Goal: Check status: Check status

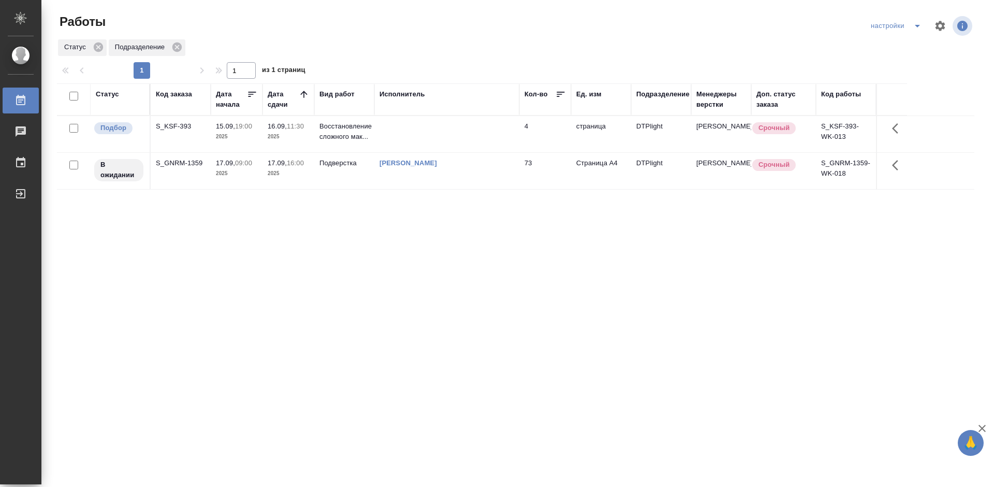
click at [471, 213] on div "Статус Код заказа Дата начала Дата сдачи Вид работ Исполнитель Кол-во Ед. изм П…" at bounding box center [516, 269] width 918 height 373
click at [184, 125] on div "S_KSF-393" at bounding box center [181, 126] width 50 height 10
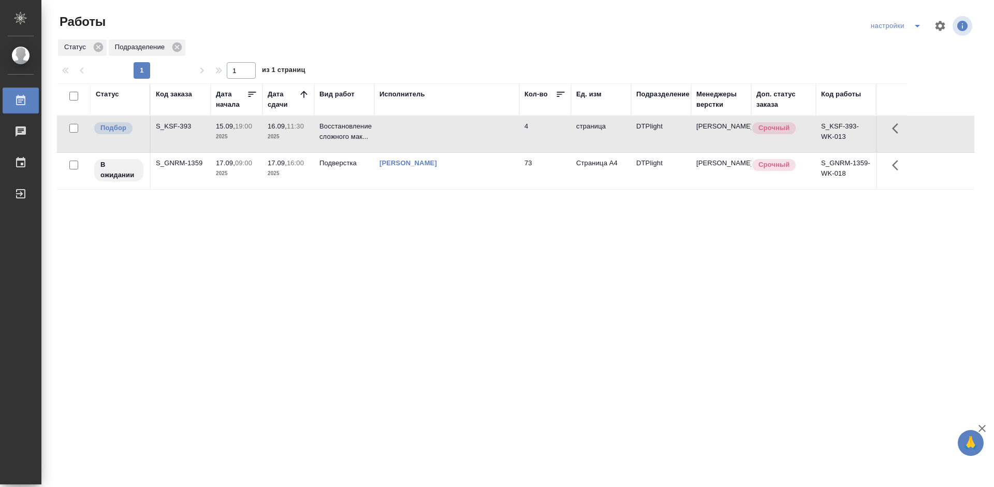
click at [416, 244] on div "Статус Код заказа Дата начала Дата сдачи Вид работ Исполнитель Кол-во Ед. изм П…" at bounding box center [516, 269] width 918 height 373
click at [451, 287] on div "Статус Код заказа Дата начала Дата сдачи Вид работ Исполнитель Кол-во Ед. изм П…" at bounding box center [516, 269] width 918 height 373
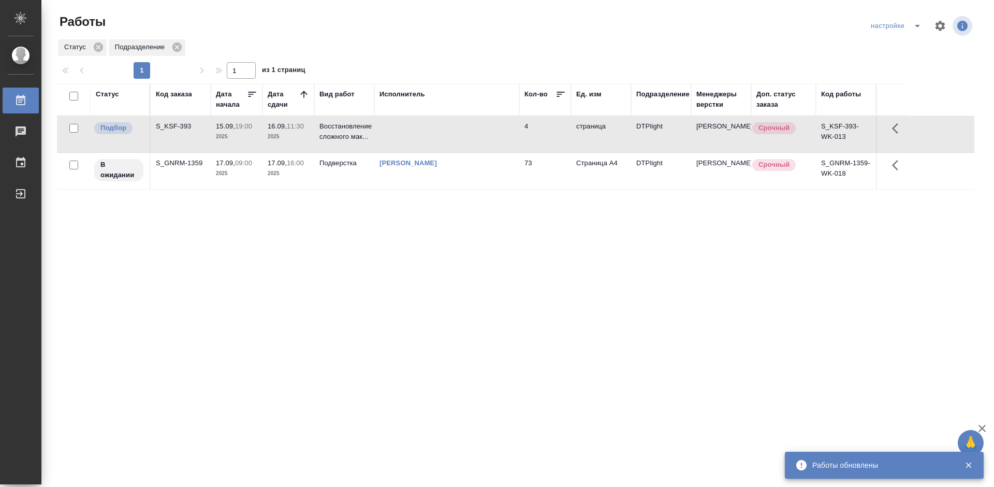
click at [382, 264] on div "Статус Код заказа Дата начала Дата сдачи Вид работ Исполнитель Кол-во Ед. изм П…" at bounding box center [516, 269] width 918 height 373
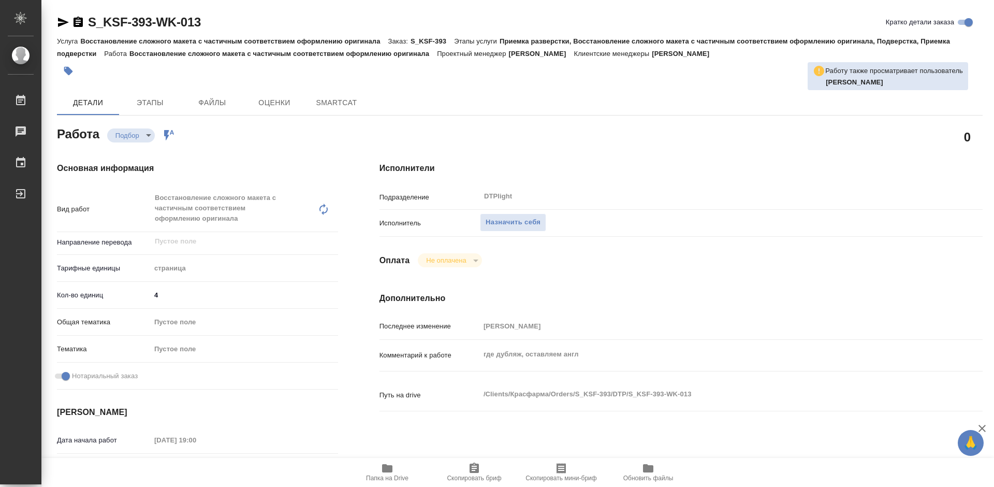
type textarea "x"
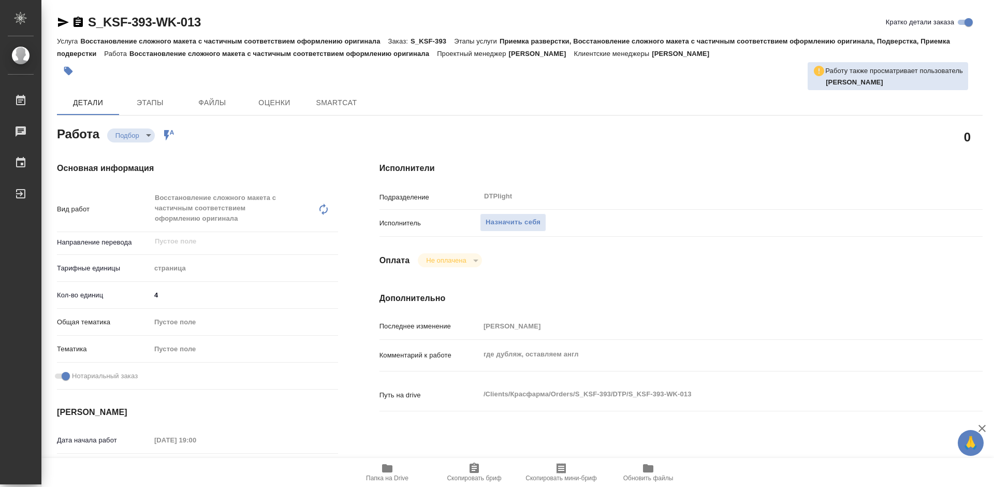
type textarea "x"
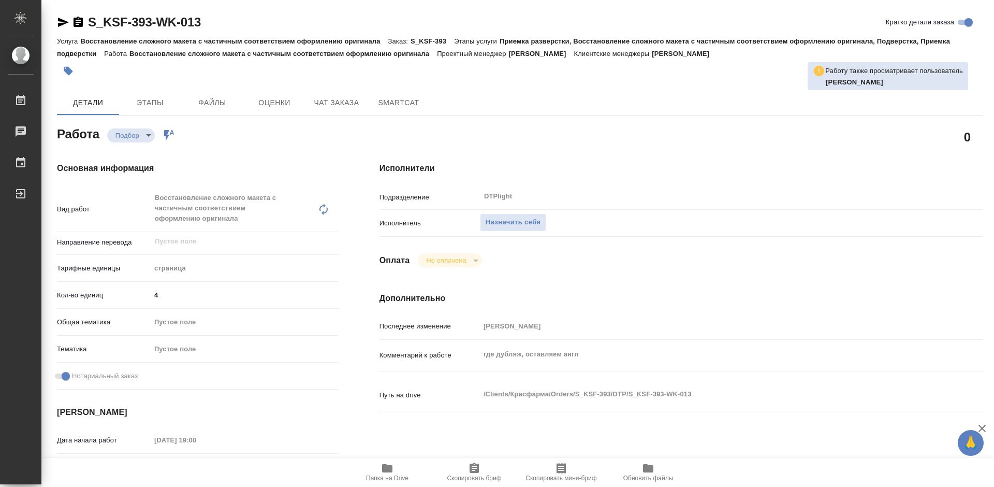
type textarea "x"
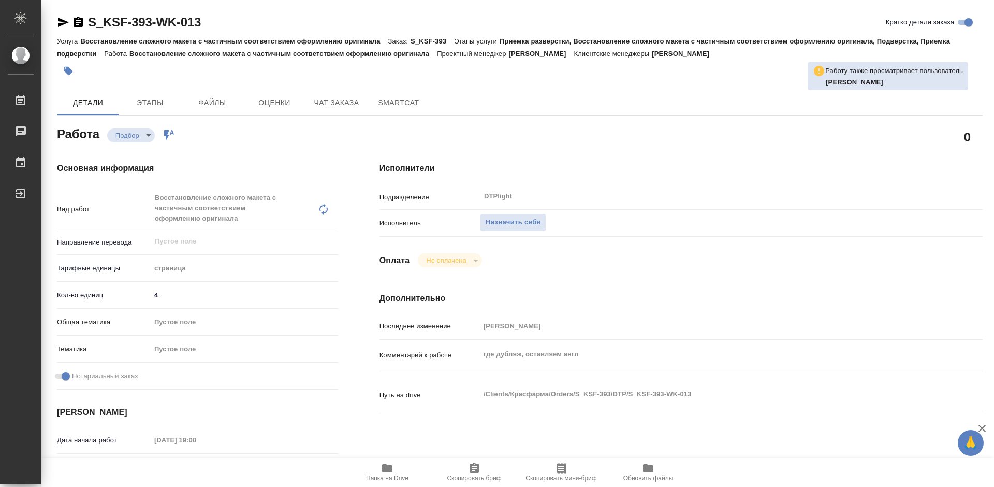
scroll to position [52, 0]
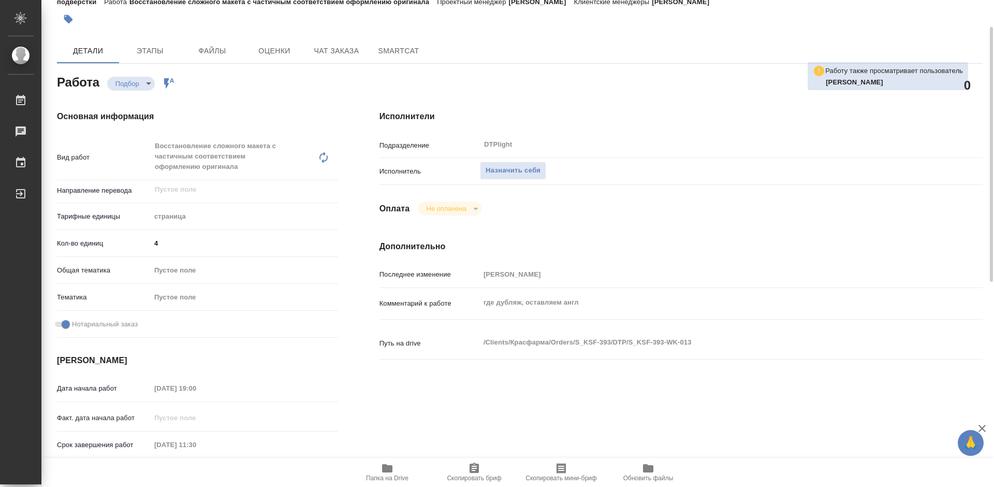
type textarea "x"
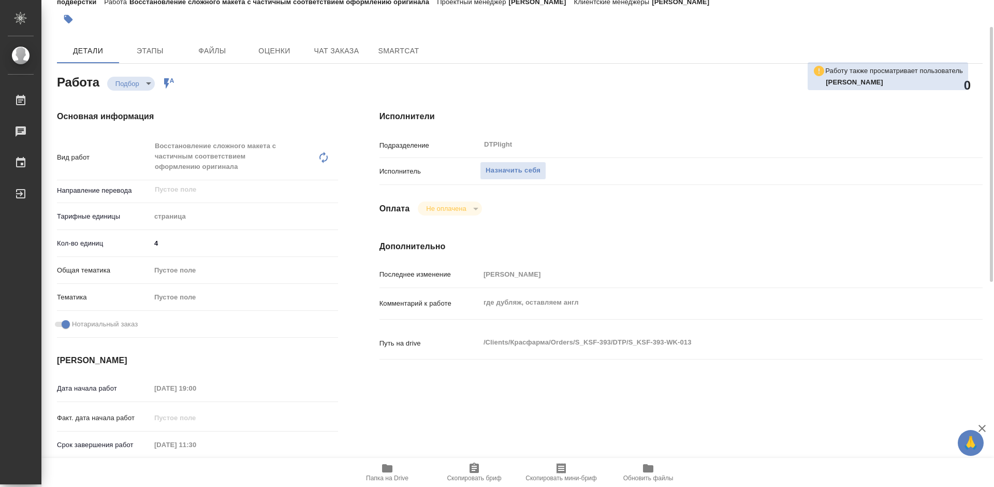
click at [388, 469] on icon "button" at bounding box center [387, 468] width 10 height 8
